Goal: Task Accomplishment & Management: Complete application form

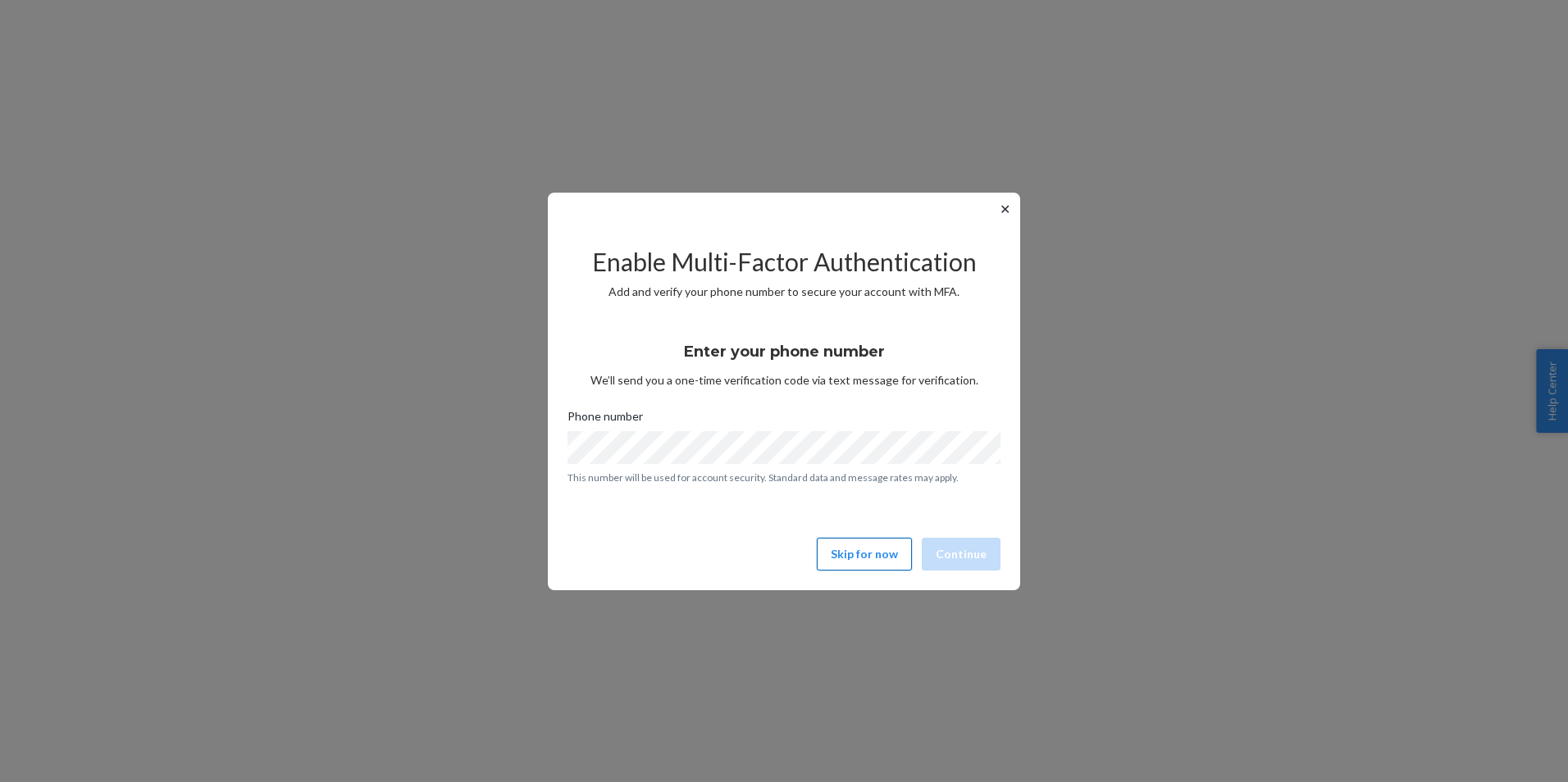
click at [854, 556] on button "Skip for now" at bounding box center [864, 554] width 95 height 33
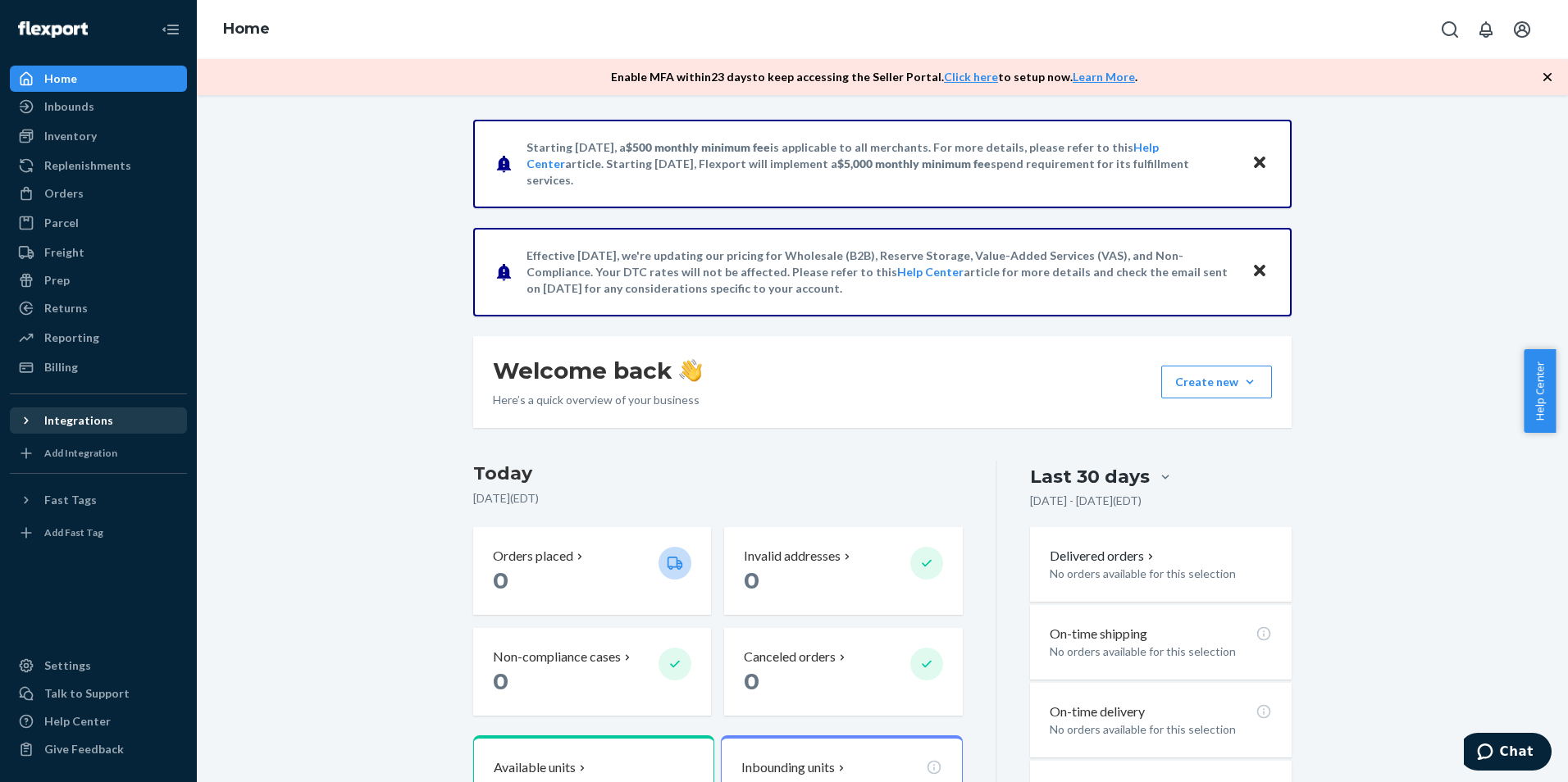
click at [60, 419] on div "Integrations" at bounding box center [79, 420] width 69 height 16
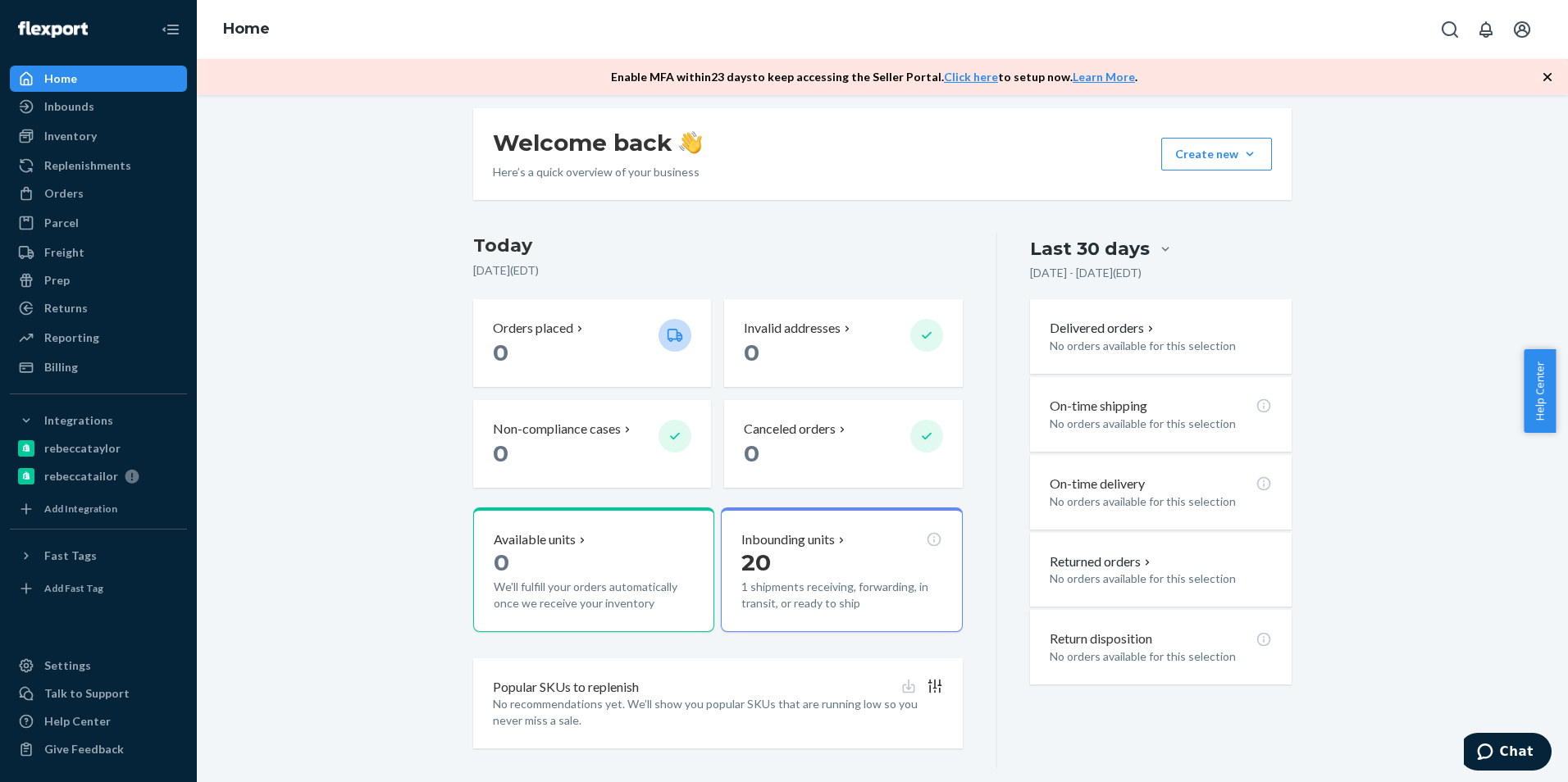
scroll to position [247, 0]
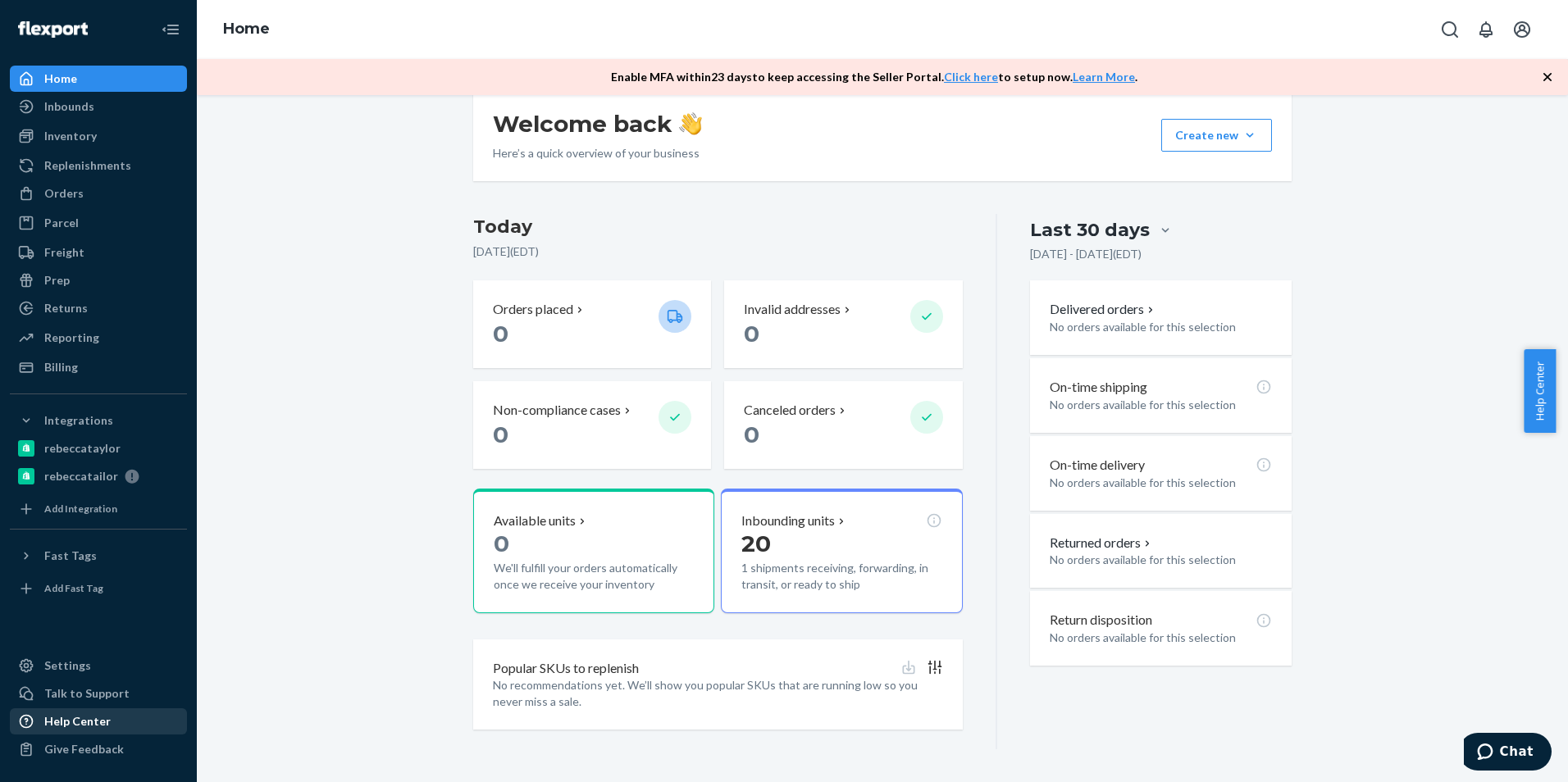
click at [81, 724] on div "Help Center" at bounding box center [77, 721] width 66 height 16
click at [63, 107] on div "Inbounds" at bounding box center [70, 107] width 50 height 16
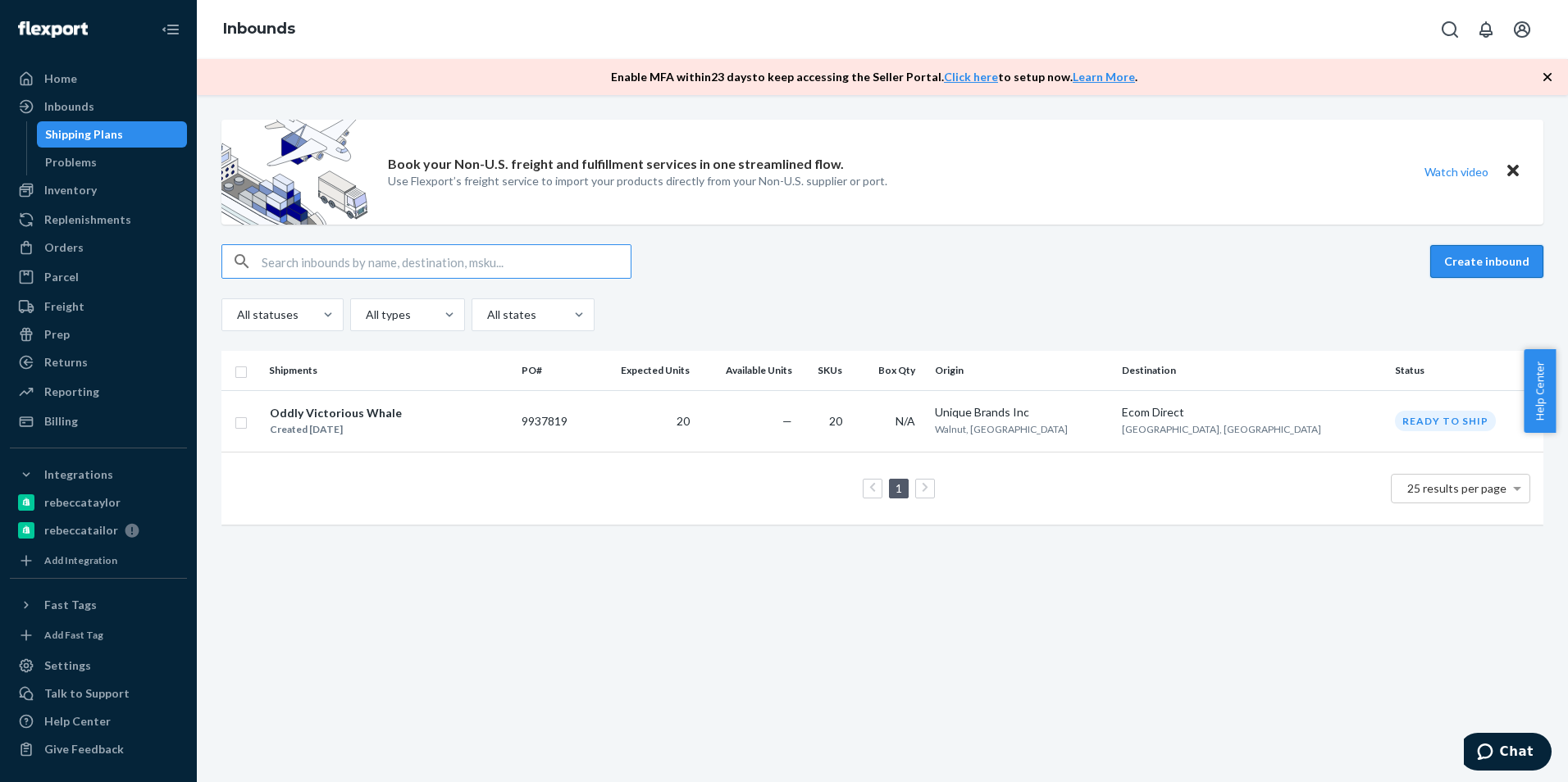
click at [1463, 262] on button "Create inbound" at bounding box center [1487, 261] width 113 height 33
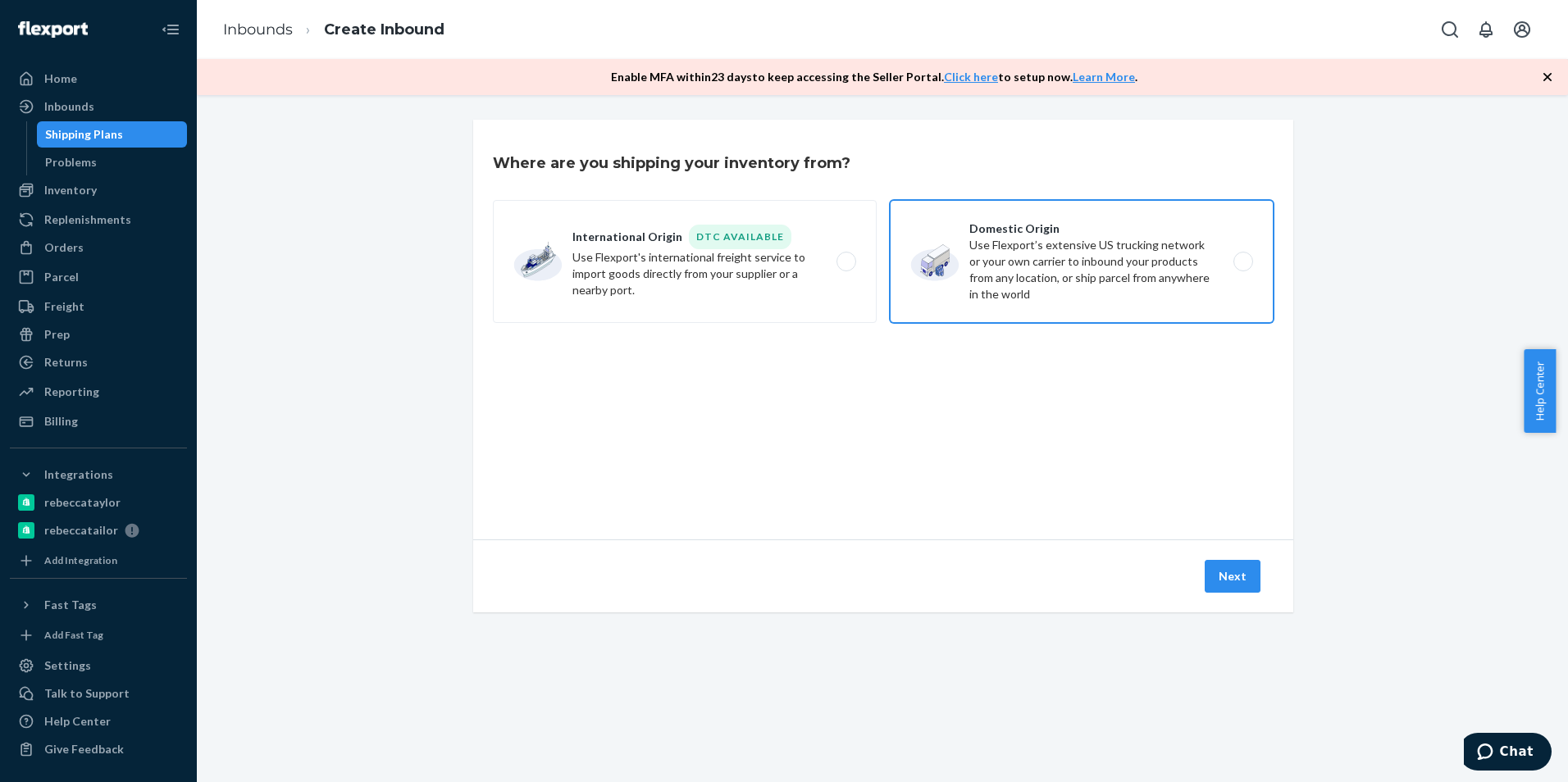
click at [1065, 284] on label "Domestic Origin Use Flexport’s extensive US trucking network or your own carrie…" at bounding box center [1081, 261] width 384 height 123
click at [1243, 267] on input "Domestic Origin Use Flexport’s extensive US trucking network or your own carrie…" at bounding box center [1248, 262] width 10 height 10
radio input "true"
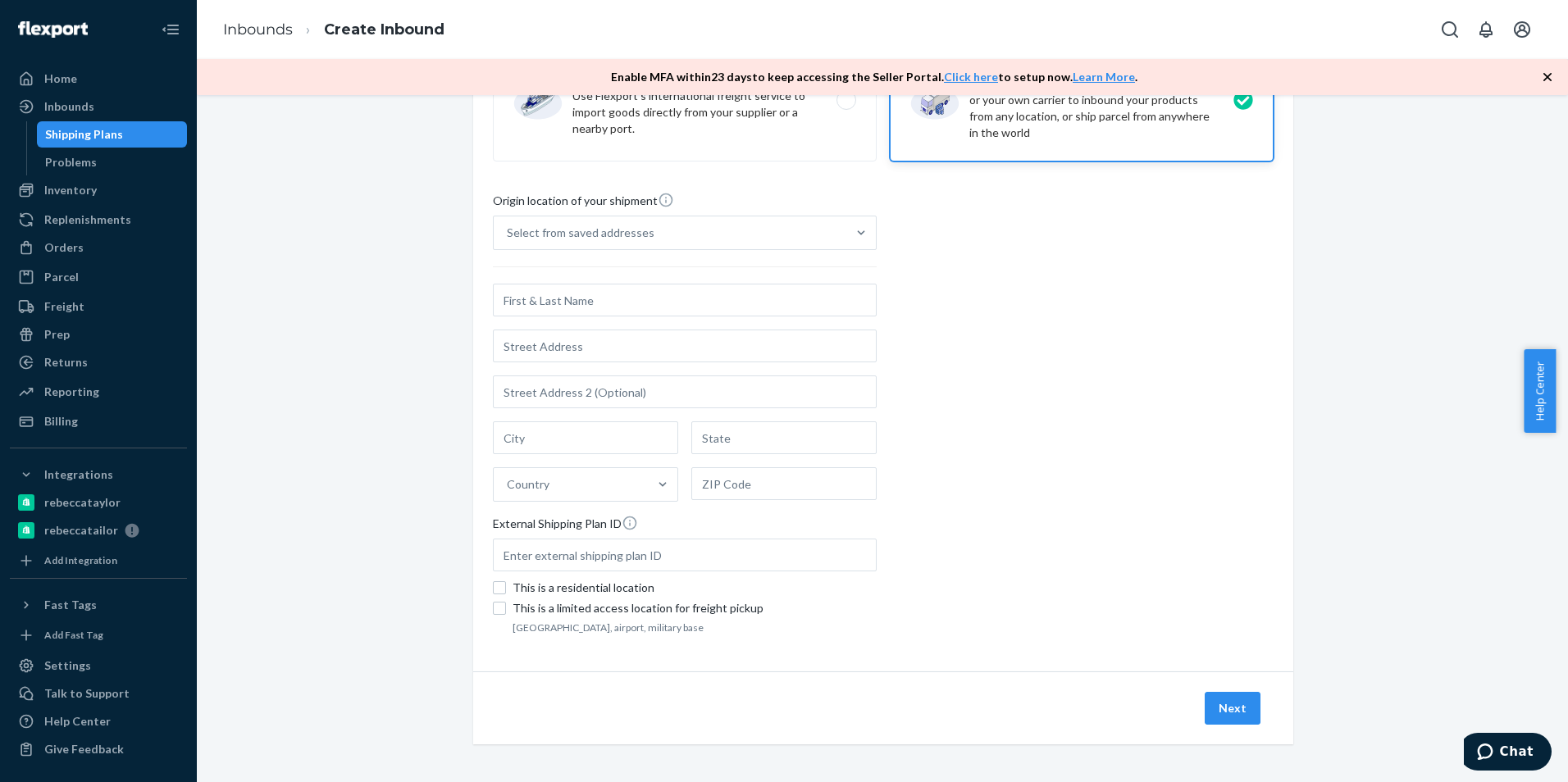
scroll to position [163, 0]
click at [1114, 243] on div "Origin location of your shipment Select from saved addresses Country External S…" at bounding box center [883, 413] width 781 height 447
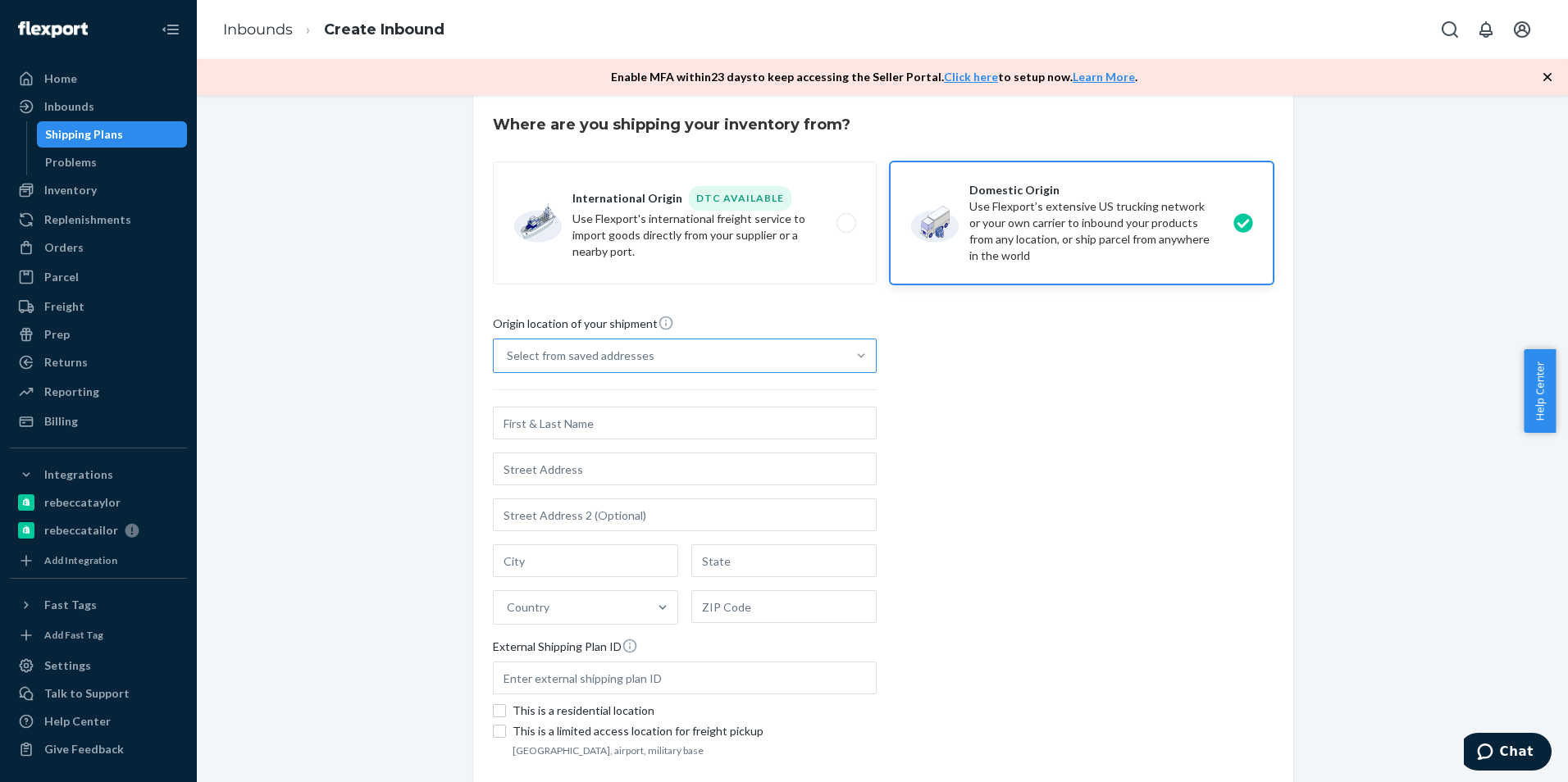
scroll to position [0, 0]
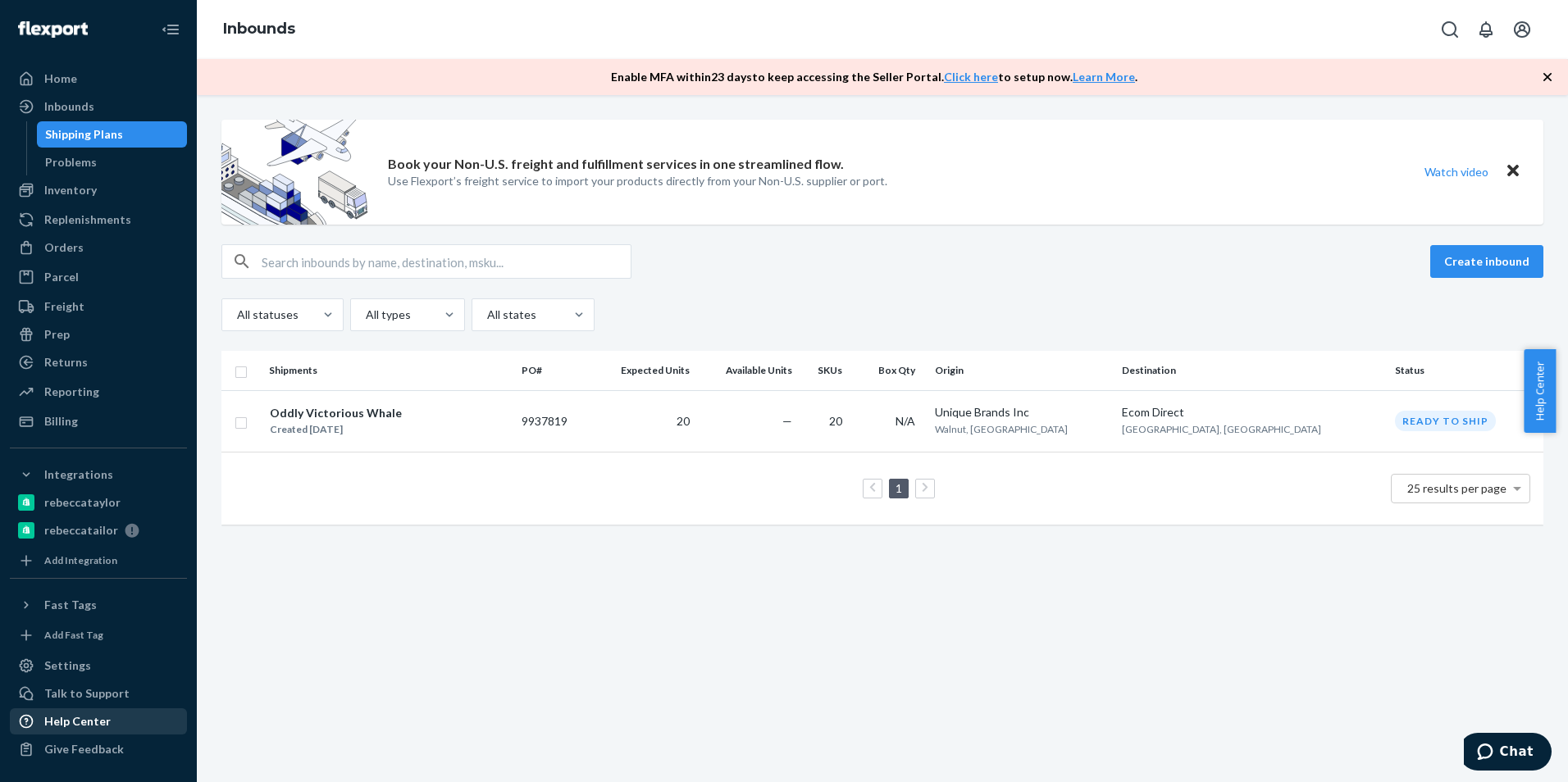
click at [78, 718] on div "Help Center" at bounding box center [77, 721] width 66 height 16
click at [1449, 27] on icon "Open Search Box" at bounding box center [1450, 29] width 20 height 20
click at [1452, 27] on icon "Close Search" at bounding box center [1451, 29] width 9 height 9
click at [64, 74] on div "Home" at bounding box center [61, 78] width 33 height 16
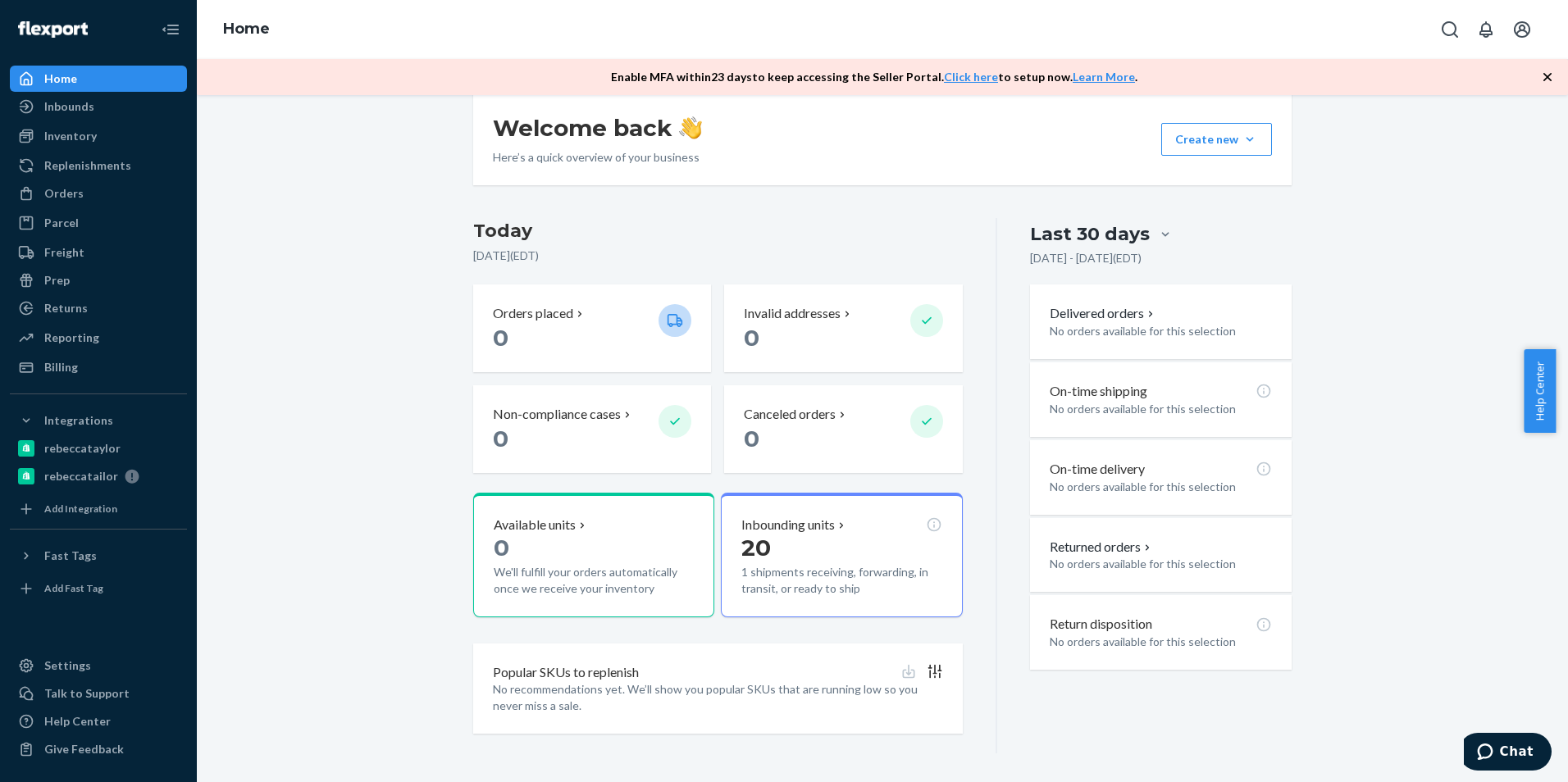
scroll to position [247, 0]
